Goal: Entertainment & Leisure: Browse casually

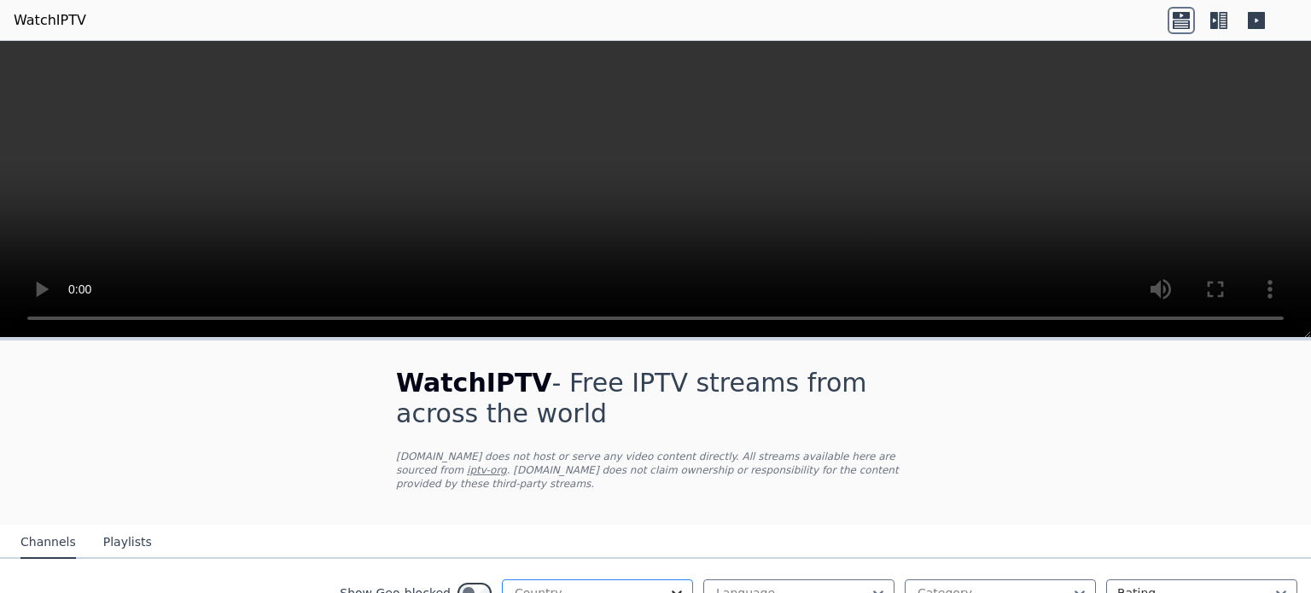
click at [672, 591] on icon at bounding box center [677, 594] width 10 height 6
click at [558, 585] on div at bounding box center [590, 593] width 155 height 17
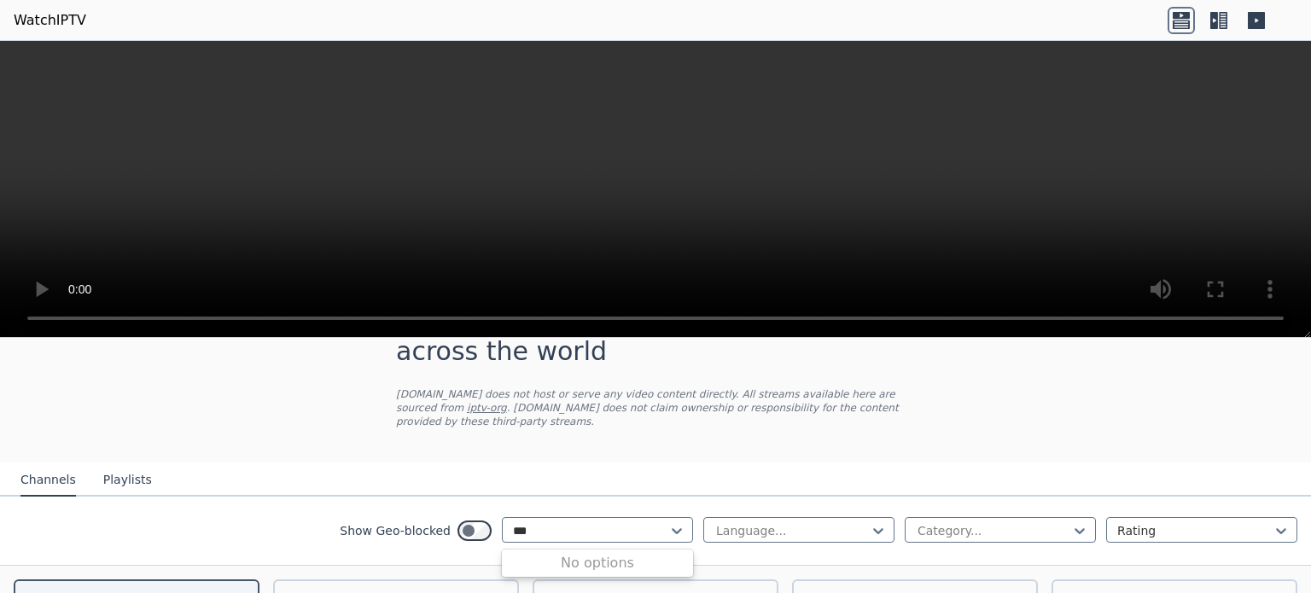
scroll to position [90, 0]
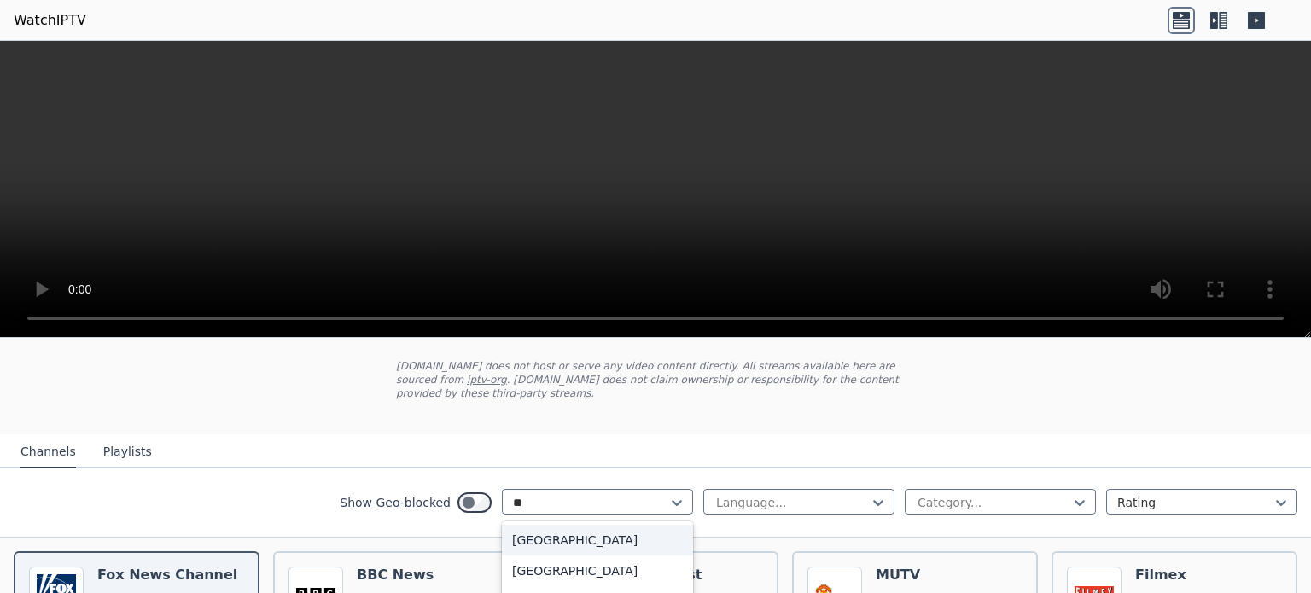
type input "*"
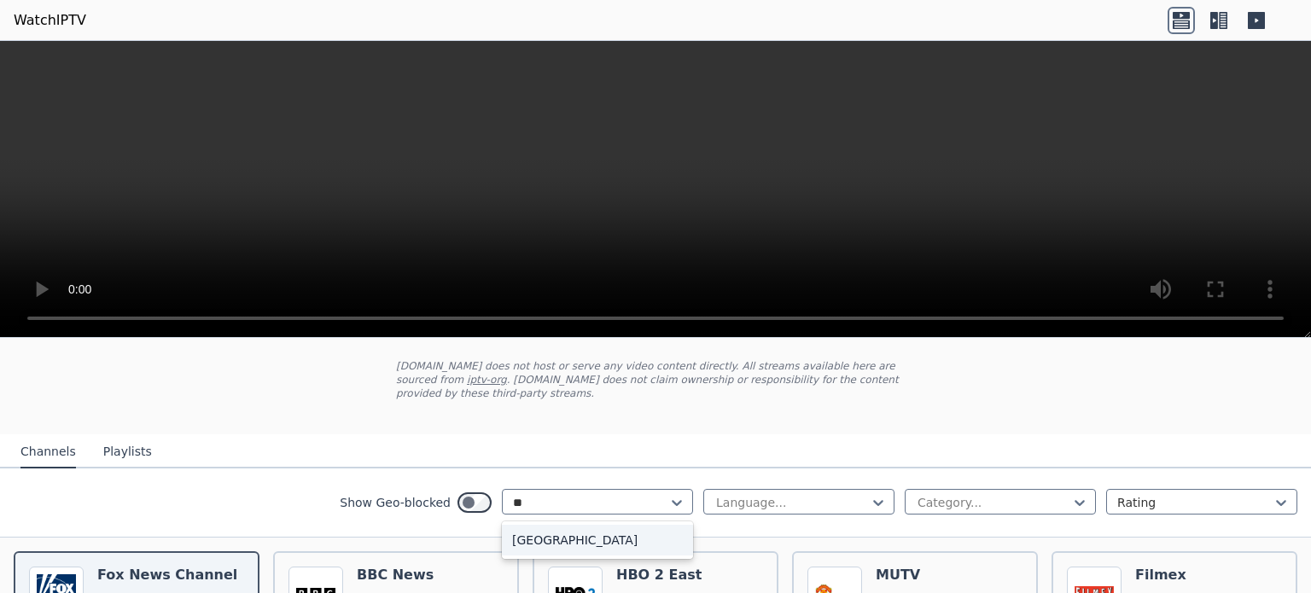
type input "*"
type input "*****"
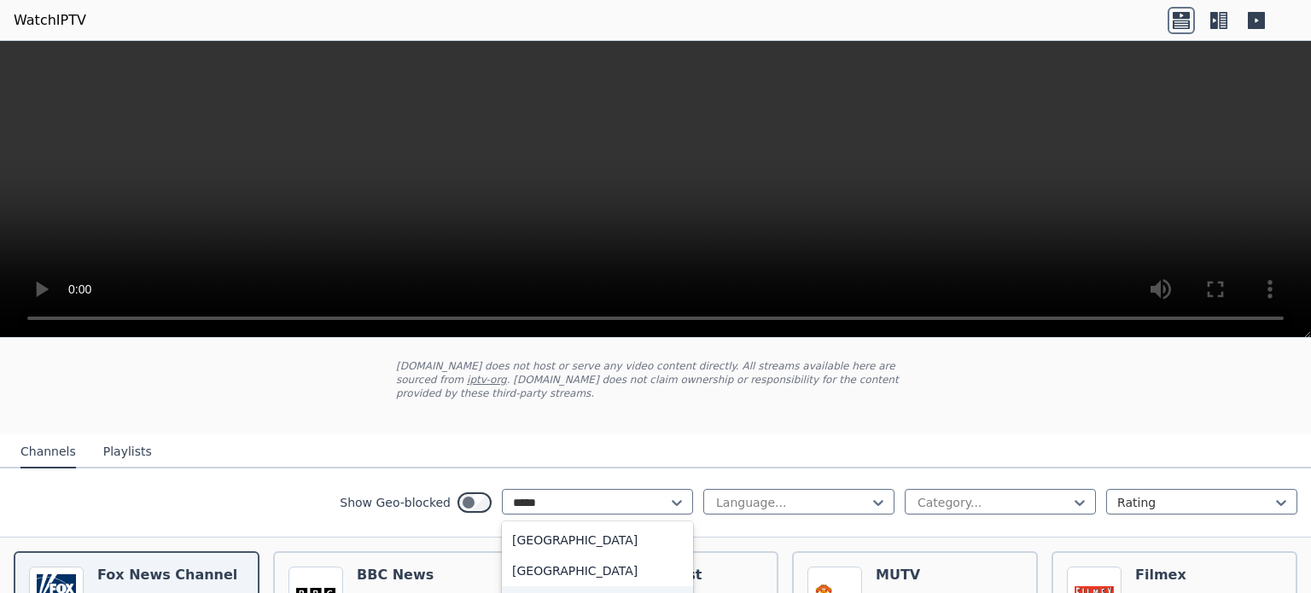
click at [628, 590] on div "[GEOGRAPHIC_DATA]" at bounding box center [597, 602] width 191 height 31
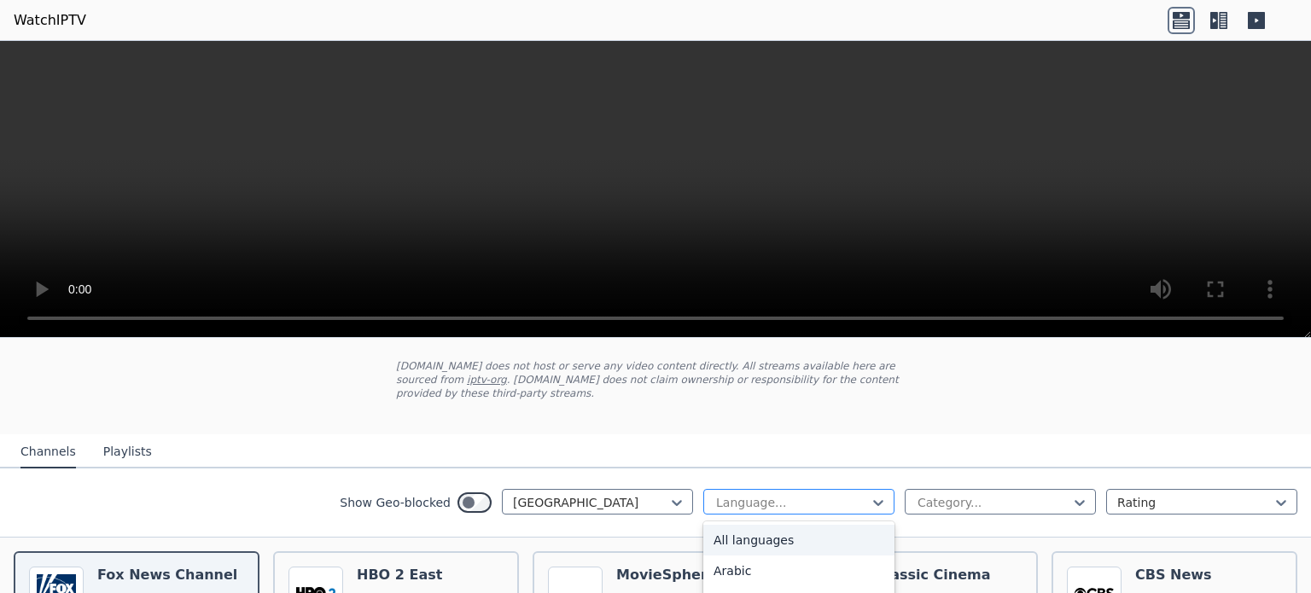
click at [807, 489] on div "Language..." at bounding box center [799, 502] width 191 height 26
click at [756, 587] on div "English" at bounding box center [799, 602] width 191 height 31
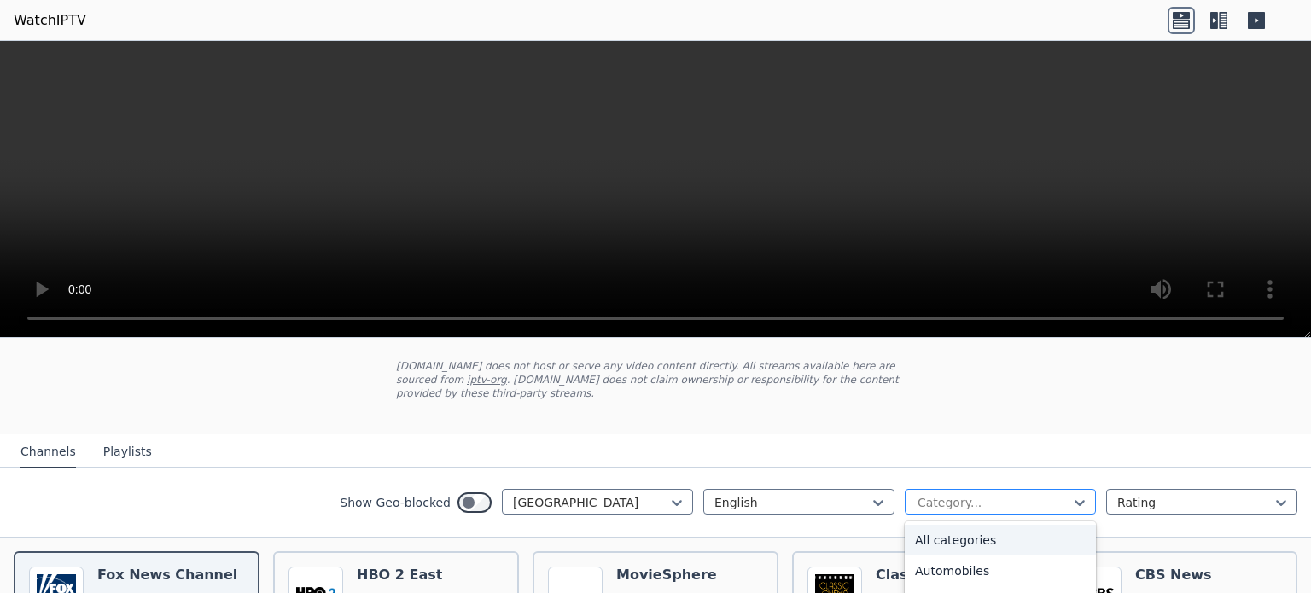
click at [956, 494] on div at bounding box center [993, 502] width 155 height 17
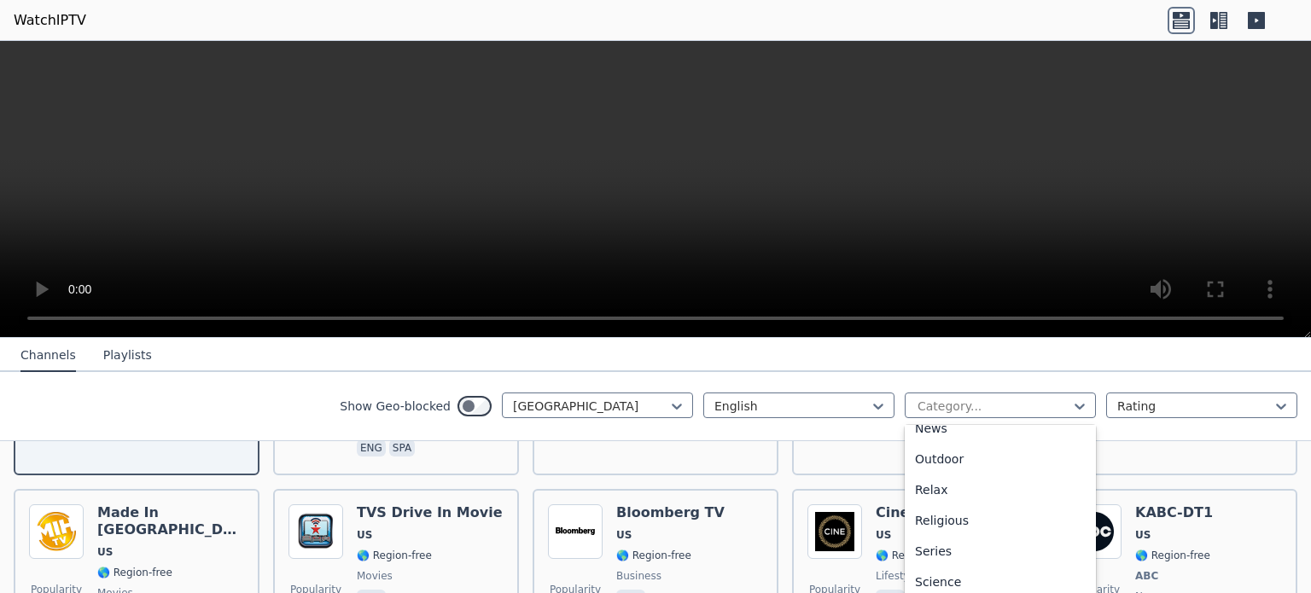
scroll to position [540, 0]
click at [990, 548] on div "Series" at bounding box center [1000, 549] width 191 height 31
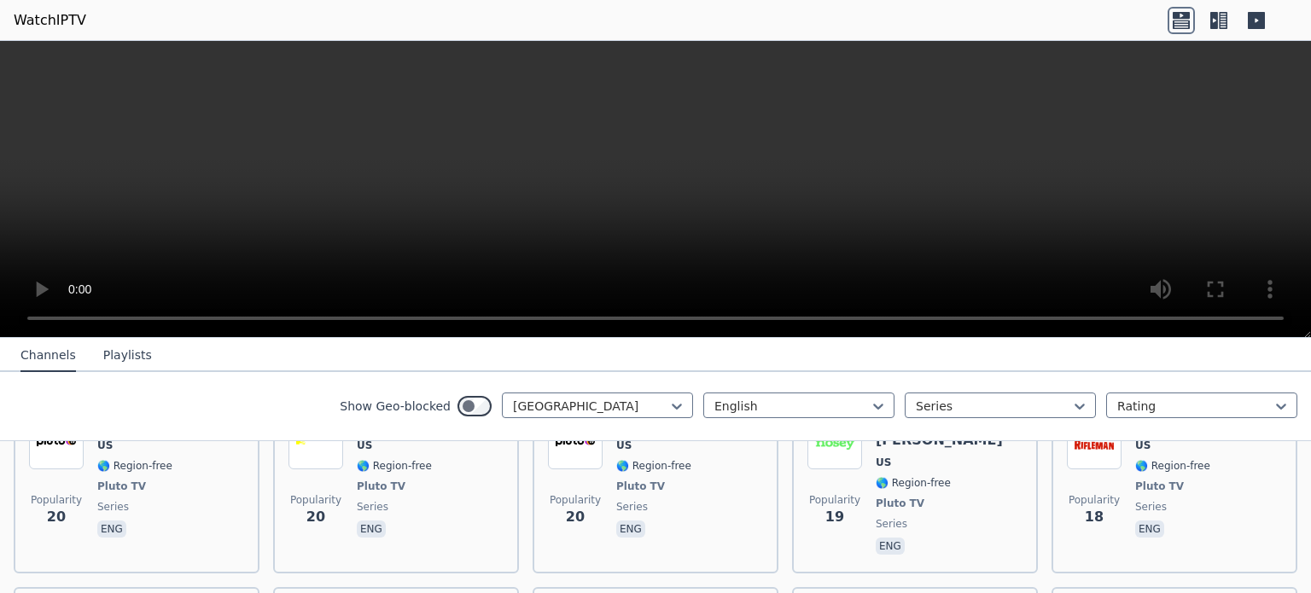
scroll to position [1749, 0]
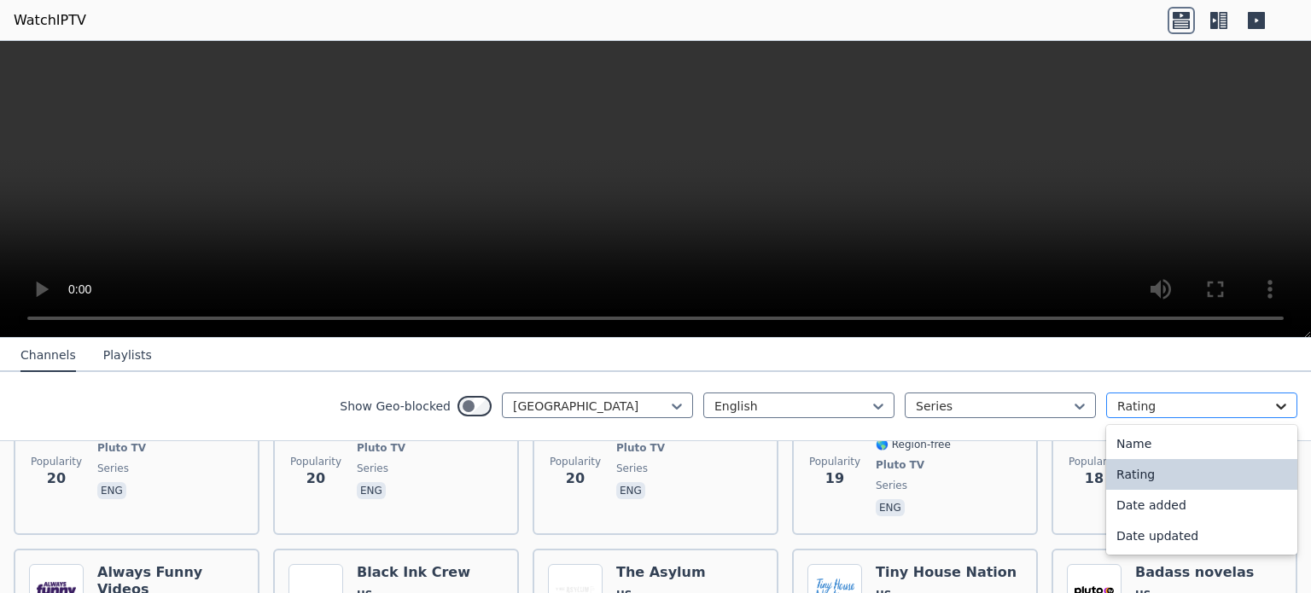
click at [1273, 405] on icon at bounding box center [1281, 406] width 17 height 17
click at [1176, 447] on div "Name" at bounding box center [1201, 444] width 191 height 31
